Goal: Transaction & Acquisition: Purchase product/service

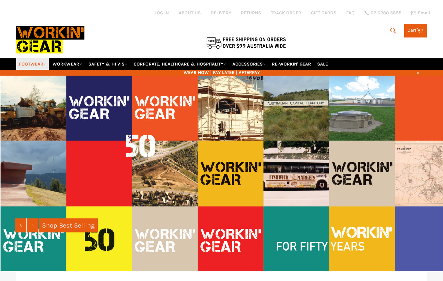
click at [34, 64] on link "FOOTWEAR" at bounding box center [32, 63] width 33 height 11
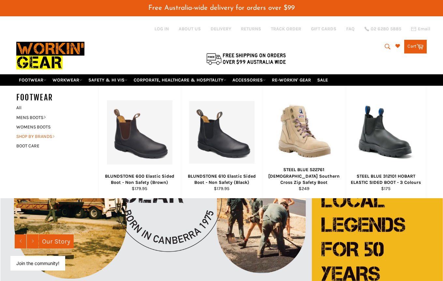
click at [33, 135] on link "SHOP BY BRANDS" at bounding box center [52, 136] width 79 height 9
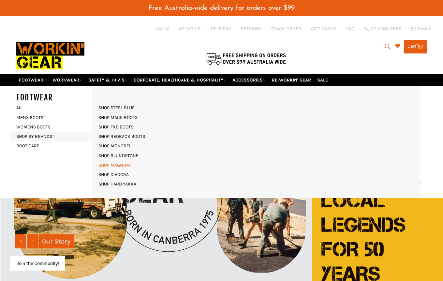
click at [110, 165] on link "SHOP MAGNUM" at bounding box center [114, 165] width 38 height 9
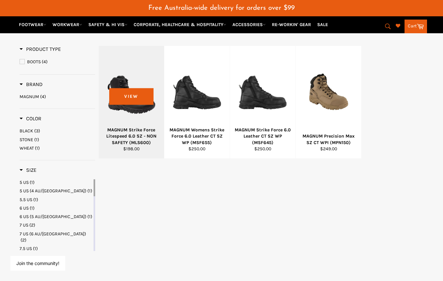
scroll to position [95, 0]
click at [141, 110] on div at bounding box center [131, 92] width 49 height 77
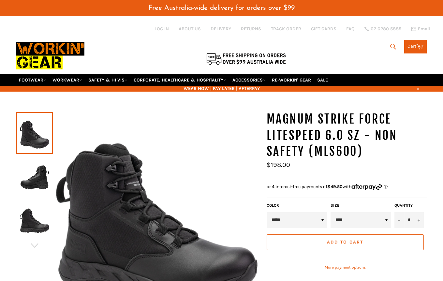
click at [37, 165] on img at bounding box center [35, 177] width 30 height 36
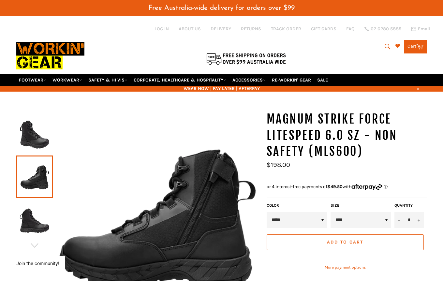
click at [388, 221] on select "**** ****** **** ****** **** ****** ***** ******* ***** ******* ***** ******* *…" at bounding box center [361, 220] width 61 height 16
select select "*******"
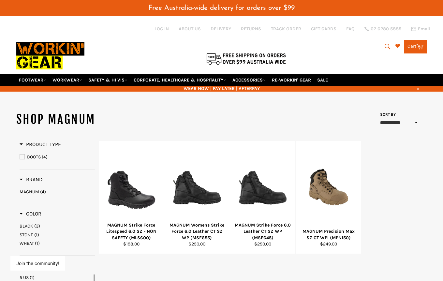
click at [25, 244] on span "WHEAT" at bounding box center [27, 244] width 14 height 6
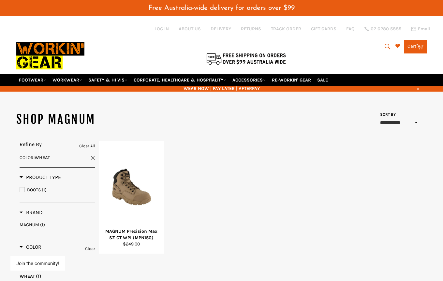
click at [23, 246] on span "Color" at bounding box center [31, 247] width 22 height 6
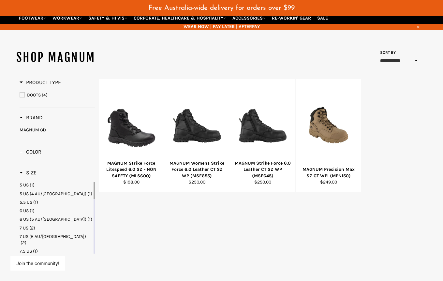
scroll to position [61, 0]
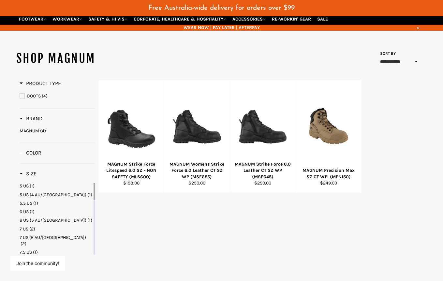
click at [28, 151] on span "Color" at bounding box center [31, 153] width 22 height 6
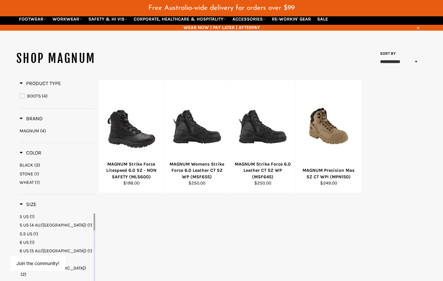
click at [27, 180] on span "WHEAT" at bounding box center [27, 183] width 14 height 6
